Goal: Information Seeking & Learning: Check status

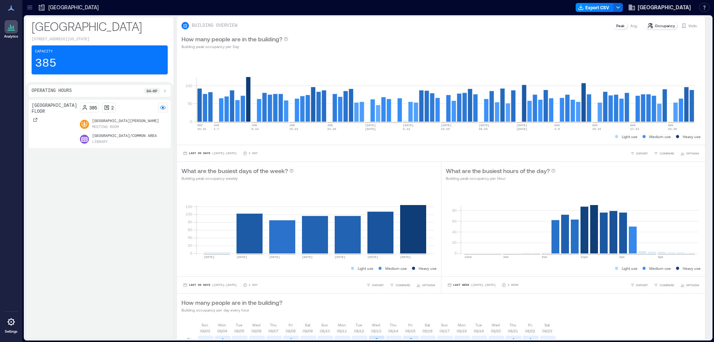
click at [33, 10] on icon at bounding box center [29, 7] width 7 height 7
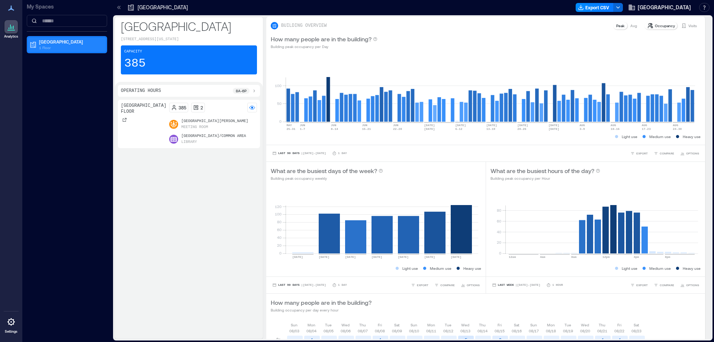
click at [45, 45] on p "1 Floor" at bounding box center [70, 48] width 62 height 6
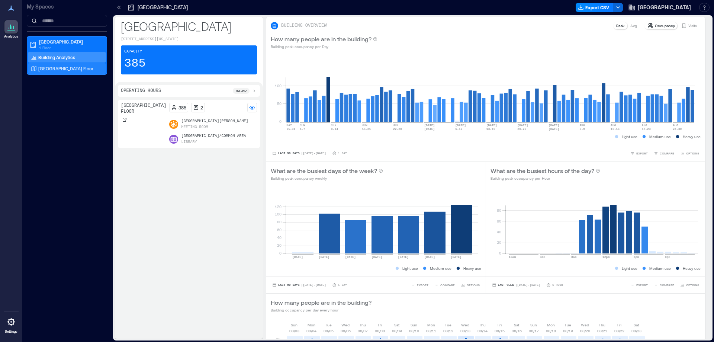
click at [88, 71] on p "[GEOGRAPHIC_DATA] Floor" at bounding box center [65, 68] width 55 height 6
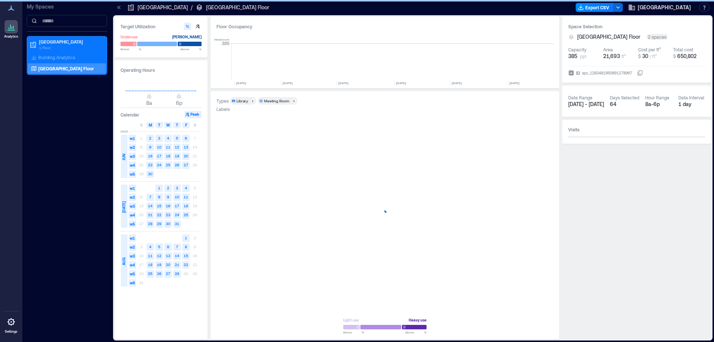
scroll to position [0, 687]
click at [195, 124] on span "S" at bounding box center [195, 125] width 2 height 6
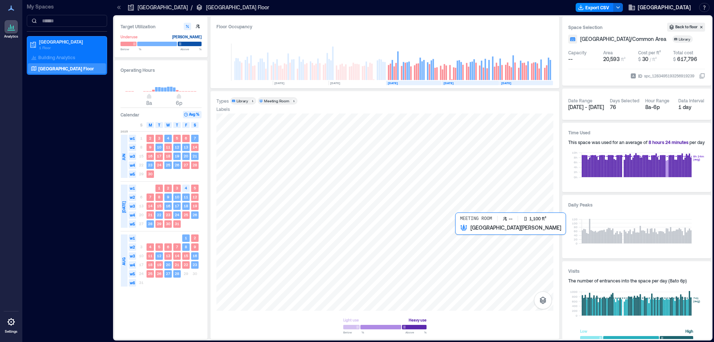
click at [474, 251] on div at bounding box center [384, 211] width 337 height 197
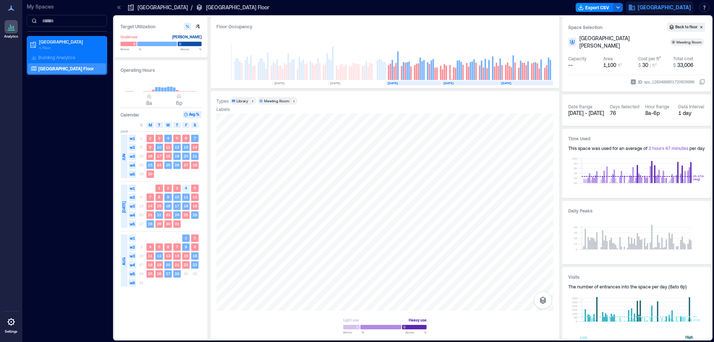
click at [671, 8] on span "[GEOGRAPHIC_DATA]" at bounding box center [663, 7] width 53 height 7
click at [643, 48] on button "Logout" at bounding box center [650, 51] width 68 height 12
